Goal: Information Seeking & Learning: Learn about a topic

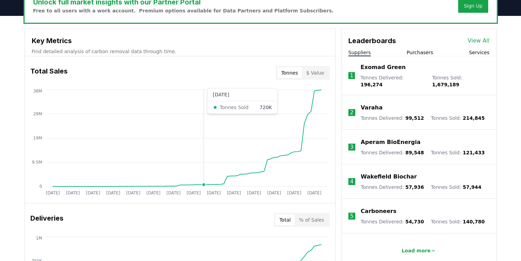
scroll to position [225, 0]
click at [316, 73] on button "$ Value" at bounding box center [315, 72] width 26 height 11
click at [97, 52] on p "Find detailed analysis of carbon removal data through time." at bounding box center [180, 51] width 296 height 7
click at [52, 67] on h3 "Total Sales" at bounding box center [48, 73] width 37 height 14
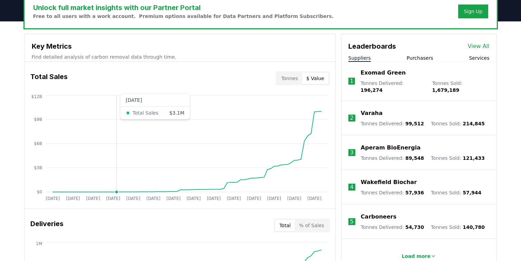
scroll to position [217, 0]
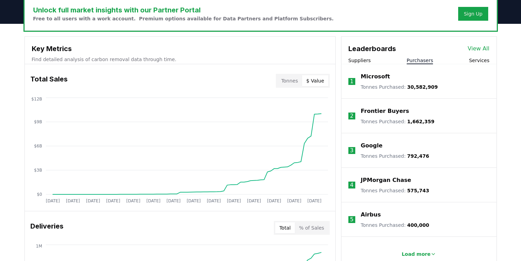
click at [418, 59] on button "Purchasers" at bounding box center [420, 60] width 27 height 7
click at [409, 85] on span "30,582,909" at bounding box center [422, 87] width 31 height 6
click at [364, 77] on p "Microsoft" at bounding box center [375, 76] width 29 height 8
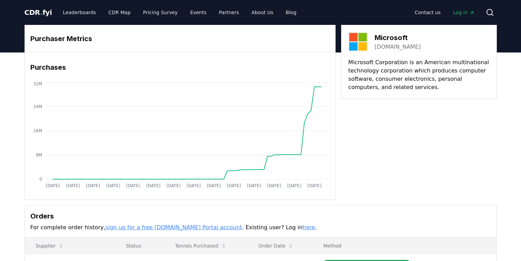
click at [40, 13] on span "." at bounding box center [41, 12] width 2 height 8
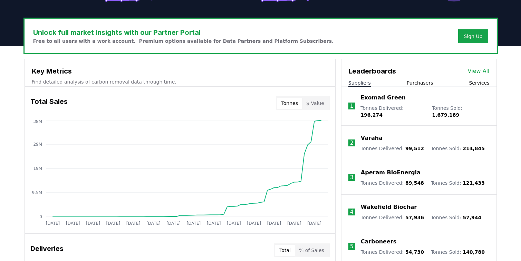
scroll to position [196, 0]
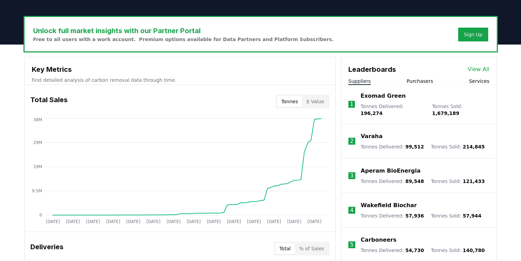
click at [313, 100] on button "$ Value" at bounding box center [315, 101] width 26 height 11
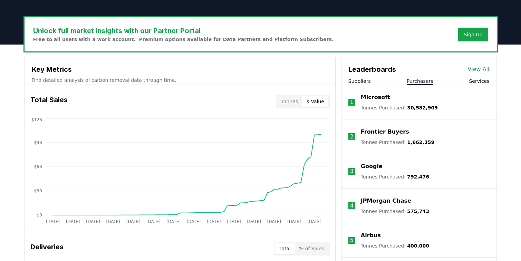
click at [414, 81] on button "Purchasers" at bounding box center [420, 81] width 27 height 7
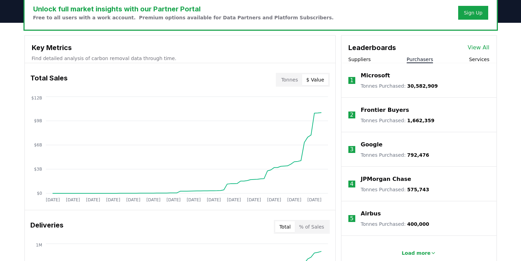
scroll to position [221, 0]
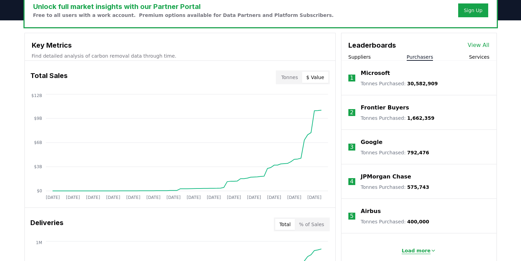
click at [421, 251] on p "Load more" at bounding box center [415, 250] width 29 height 7
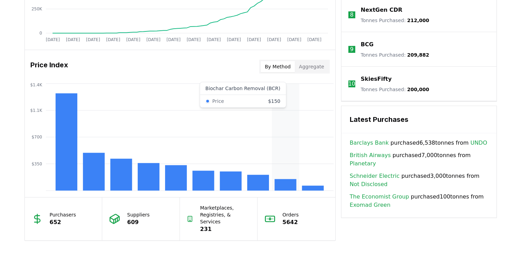
scroll to position [533, 0]
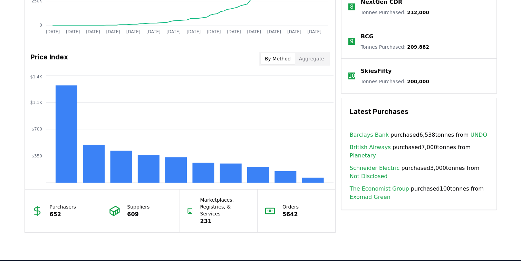
click at [310, 60] on button "Aggregate" at bounding box center [311, 58] width 33 height 11
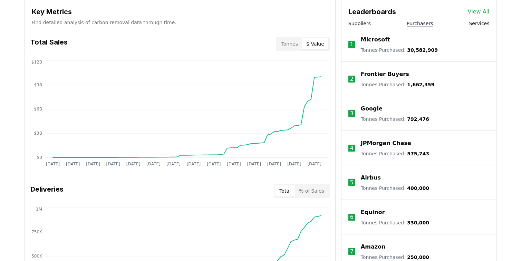
scroll to position [248, 0]
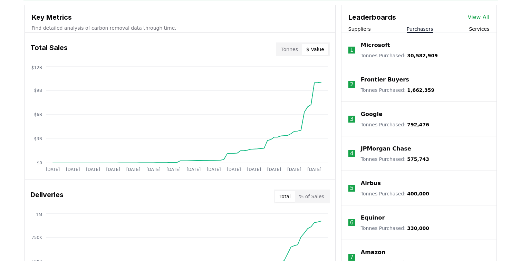
click at [291, 48] on button "Tonnes" at bounding box center [289, 49] width 25 height 11
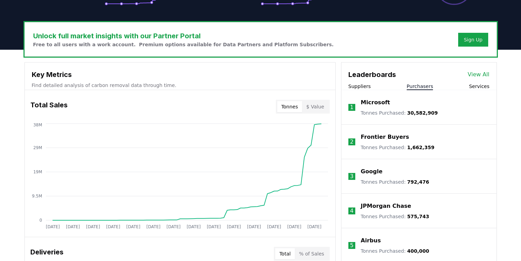
scroll to position [212, 0]
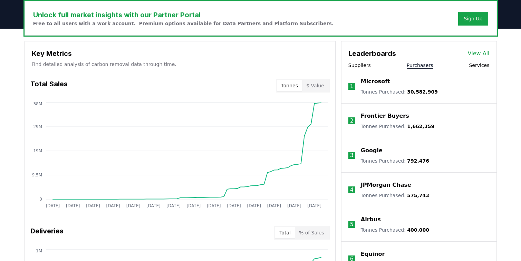
click at [421, 65] on button "Purchasers" at bounding box center [420, 65] width 27 height 7
click at [379, 81] on p "Microsoft" at bounding box center [375, 81] width 29 height 8
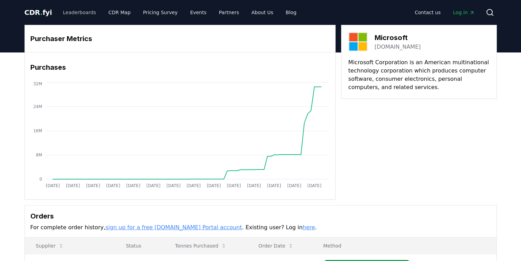
click at [77, 12] on link "Leaderboards" at bounding box center [79, 12] width 44 height 12
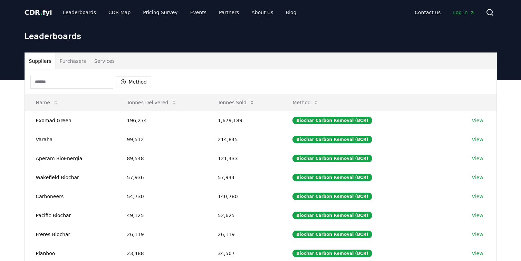
click at [46, 14] on span "CDR . fyi" at bounding box center [39, 12] width 28 height 8
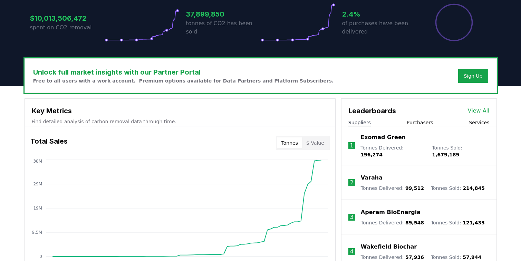
scroll to position [212, 0]
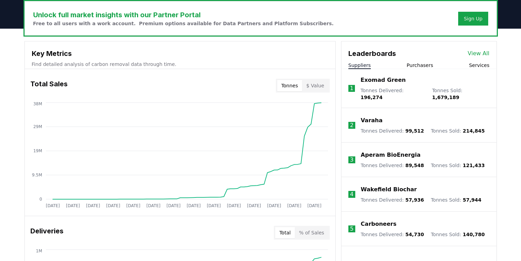
click at [422, 62] on button "Purchasers" at bounding box center [420, 65] width 27 height 7
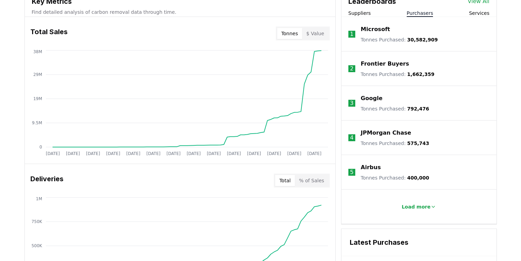
scroll to position [275, 0]
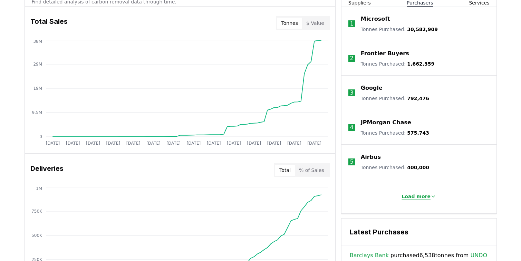
click at [422, 196] on p "Load more" at bounding box center [415, 196] width 29 height 7
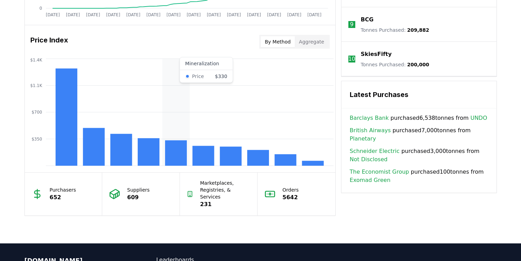
scroll to position [550, 0]
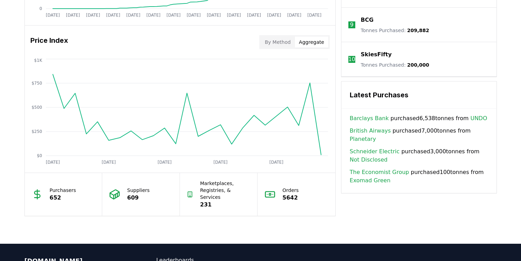
click at [309, 41] on button "Aggregate" at bounding box center [311, 42] width 33 height 11
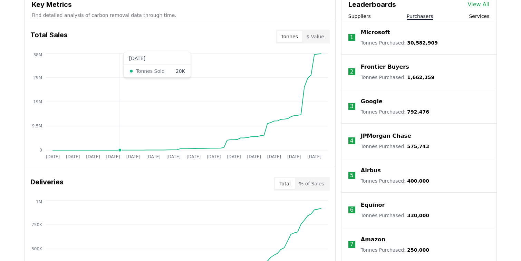
scroll to position [255, 0]
